Goal: Task Accomplishment & Management: Manage account settings

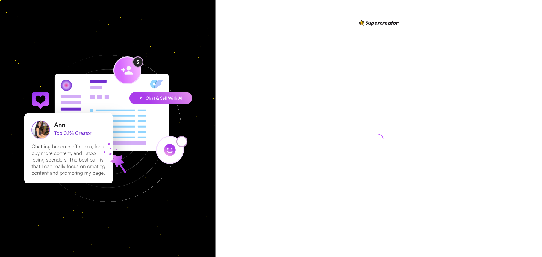
click at [380, 62] on div at bounding box center [379, 136] width 10 height 221
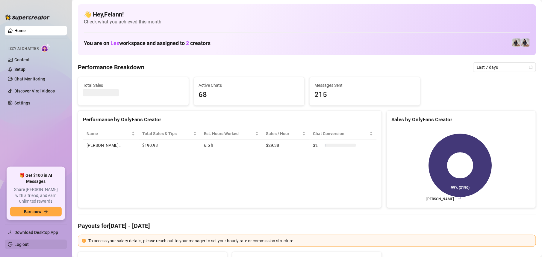
click at [23, 242] on link "Log out" at bounding box center [21, 244] width 14 height 5
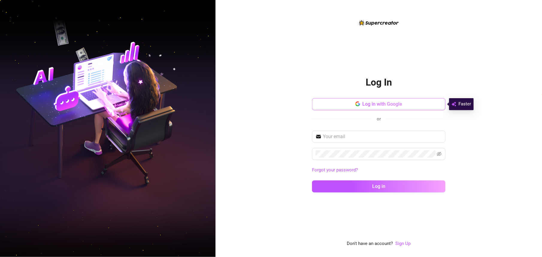
click at [386, 103] on span "Log in with Google" at bounding box center [383, 104] width 40 height 6
click at [386, 102] on span "Log in with Google" at bounding box center [383, 104] width 40 height 6
